Goal: Information Seeking & Learning: Learn about a topic

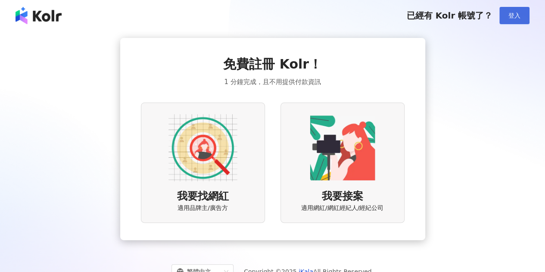
click at [516, 13] on span "登入" at bounding box center [515, 15] width 12 height 7
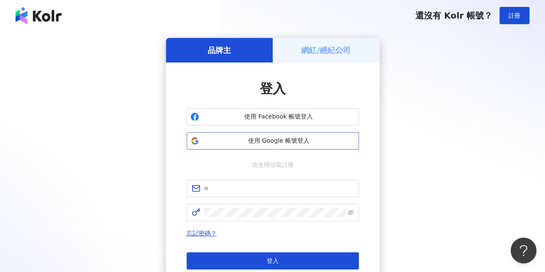
click at [263, 142] on span "使用 Google 帳號登入" at bounding box center [279, 141] width 153 height 9
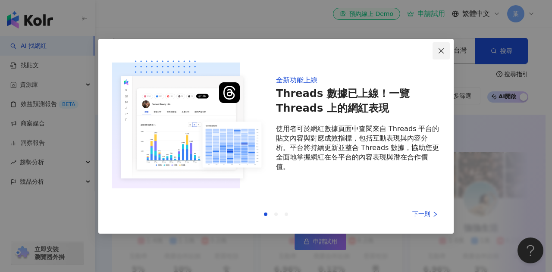
click at [435, 50] on span "Close" at bounding box center [440, 50] width 17 height 7
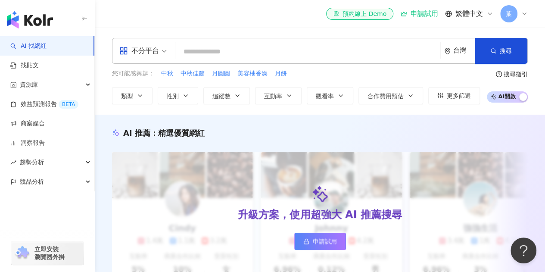
click at [315, 54] on input "search" at bounding box center [308, 52] width 258 height 16
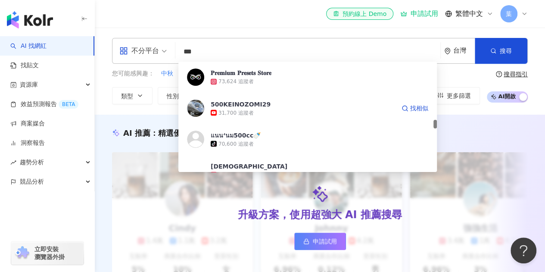
scroll to position [862, 0]
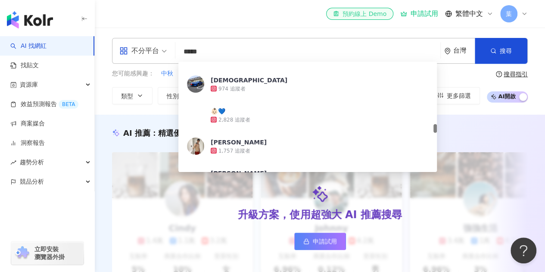
type input "****"
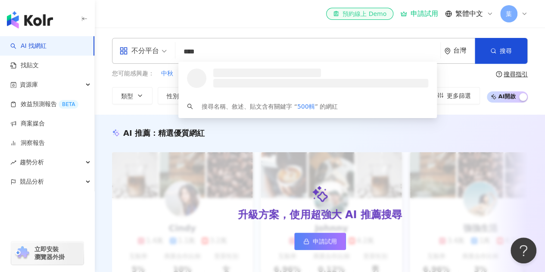
scroll to position [0, 0]
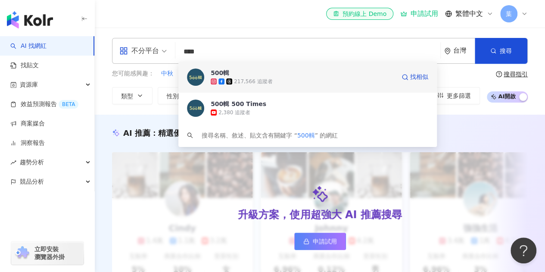
click at [332, 76] on span "500輯" at bounding box center [303, 73] width 185 height 9
